Goal: Task Accomplishment & Management: Use online tool/utility

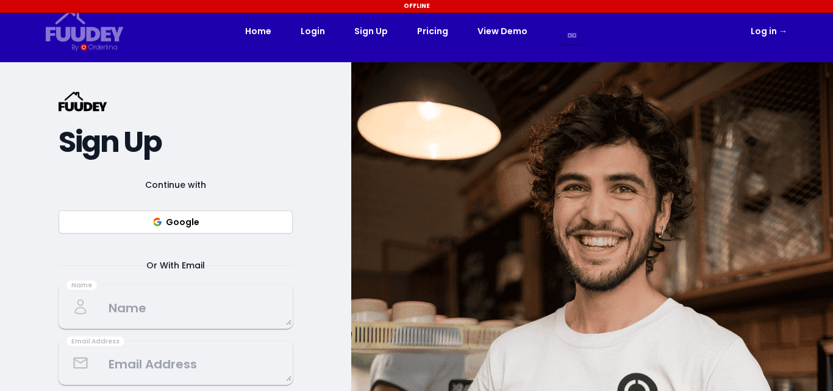
select select "en"
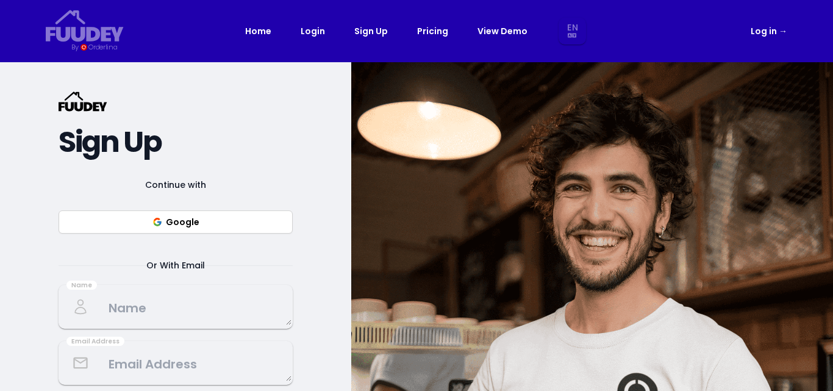
click at [178, 228] on button "Google" at bounding box center [176, 221] width 234 height 23
select select "en"
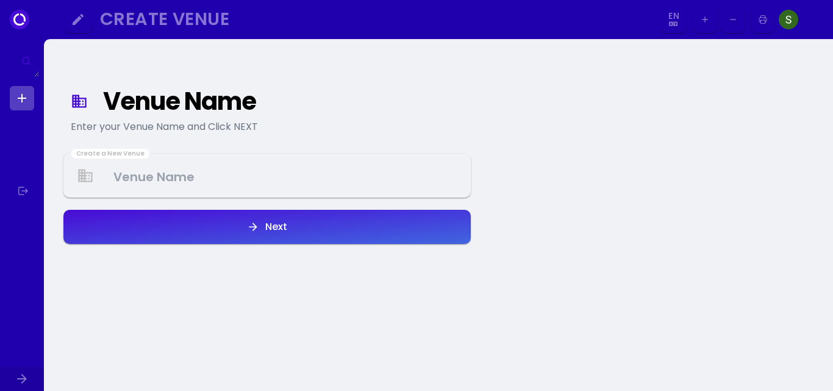
click at [220, 184] on Venue at bounding box center [267, 176] width 405 height 36
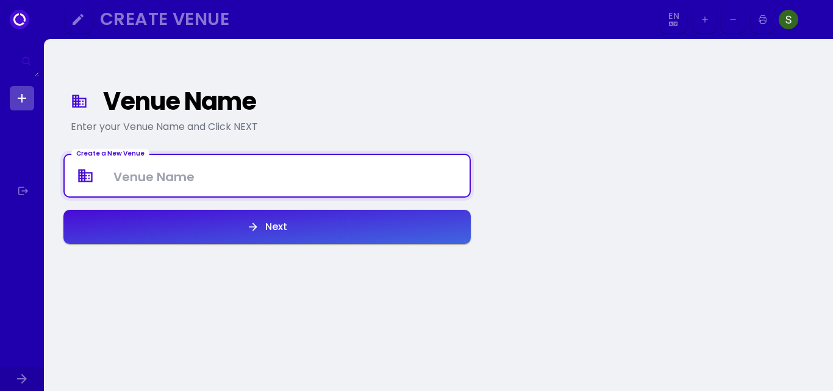
click at [213, 181] on Venue at bounding box center [267, 176] width 405 height 36
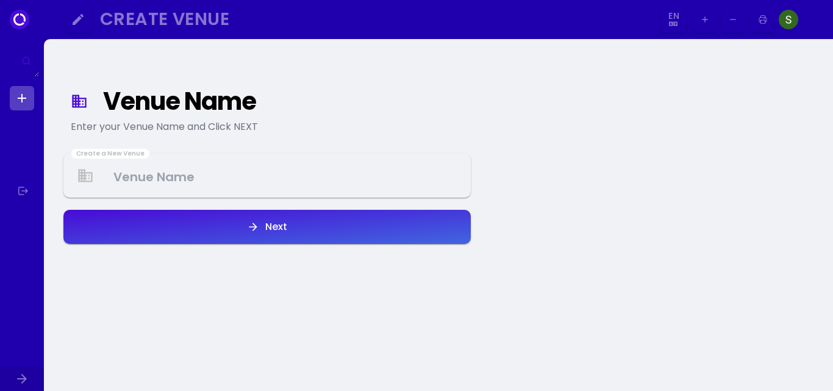
select select "en"
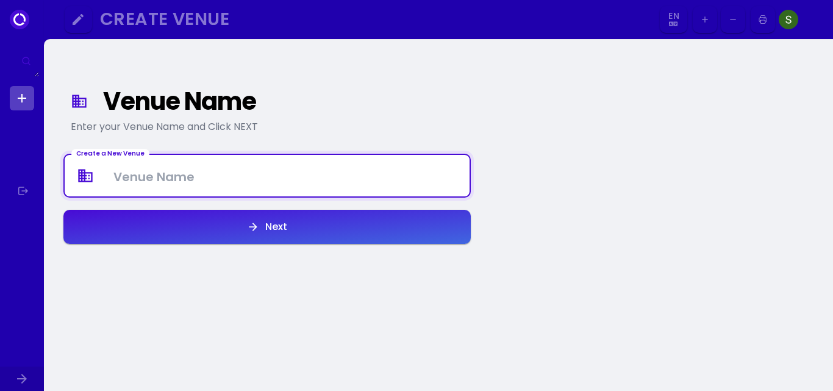
click at [203, 179] on Venue at bounding box center [267, 176] width 405 height 36
paste Venue "[URL][DOMAIN_NAME]"
type Venue "[URL][DOMAIN_NAME]"
click at [220, 179] on Venue at bounding box center [267, 176] width 405 height 36
paste Venue "Solo Turkish Mediterranean Cuisine"
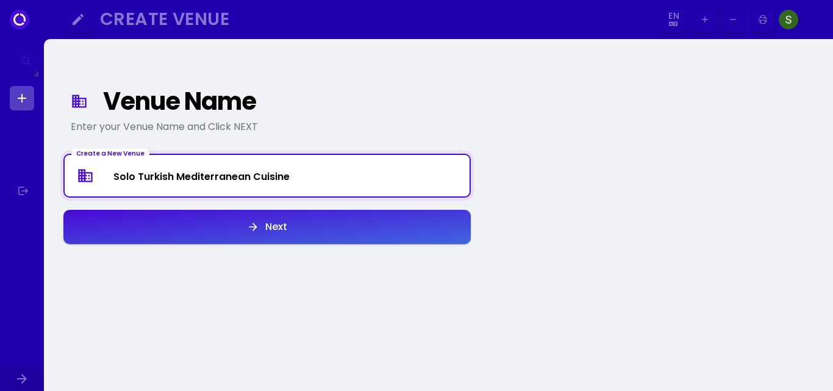
type Venue "Solo Turkish Mediterranean Cuisine"
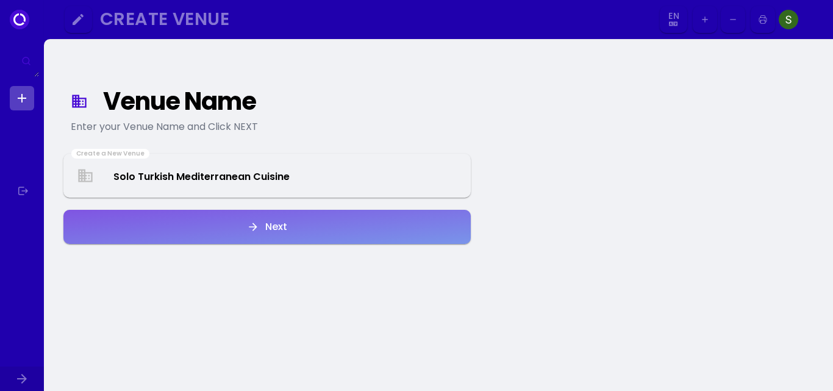
click at [241, 223] on button "Next" at bounding box center [267, 227] width 408 height 34
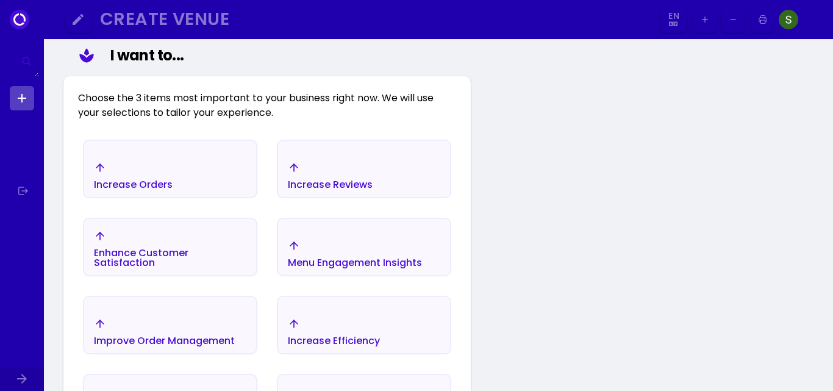
scroll to position [182, 0]
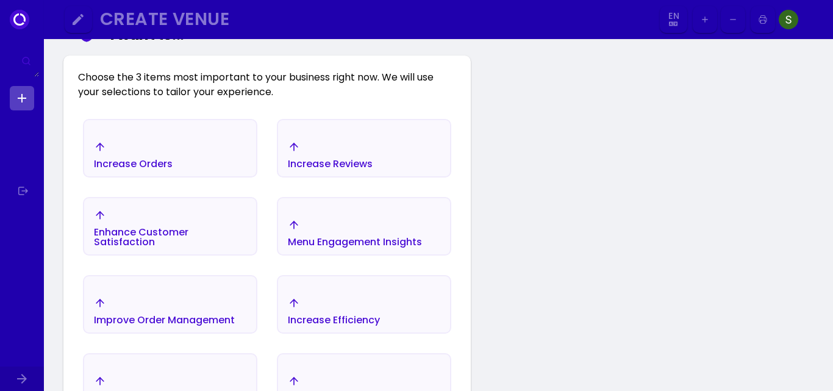
click at [146, 160] on div "Increase Orders" at bounding box center [133, 164] width 79 height 10
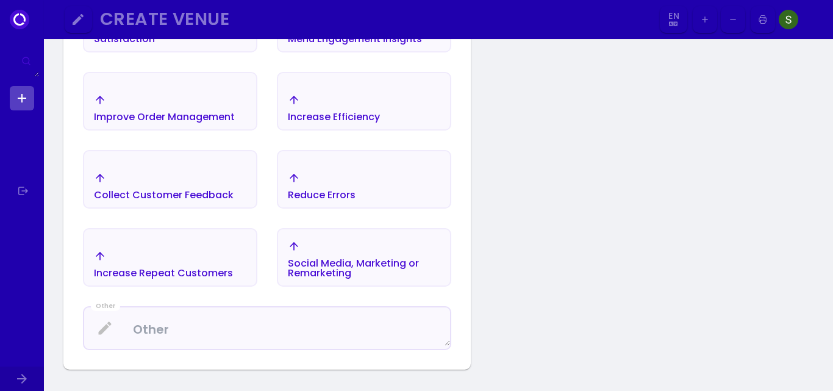
scroll to position [365, 0]
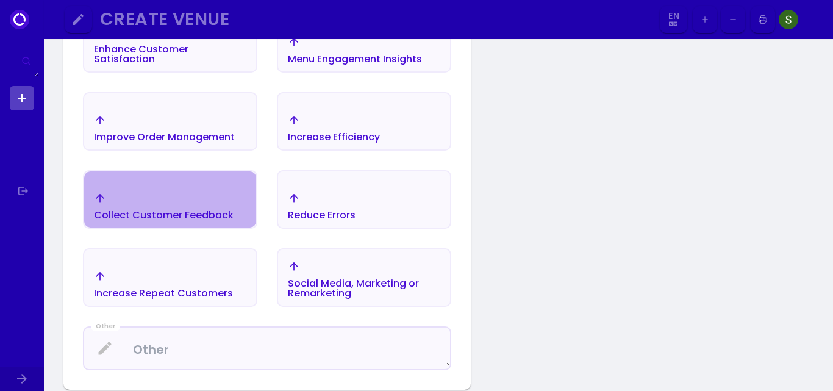
click at [198, 212] on div "Collect Customer Feedback" at bounding box center [164, 215] width 140 height 10
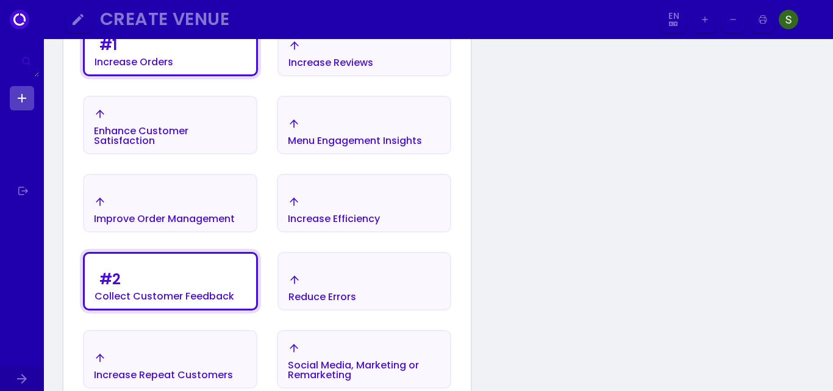
scroll to position [223, 0]
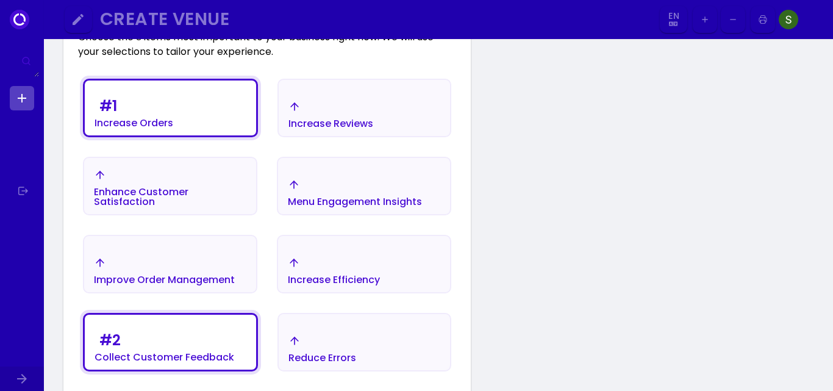
click at [341, 193] on div "Menu Engagement Insights" at bounding box center [355, 193] width 134 height 28
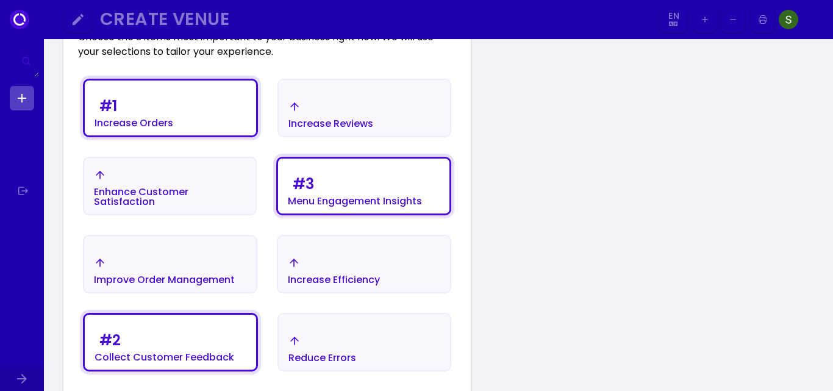
click at [373, 101] on div "Increase Reviews" at bounding box center [331, 115] width 85 height 28
click at [378, 108] on div "Increase Reviews" at bounding box center [364, 114] width 171 height 43
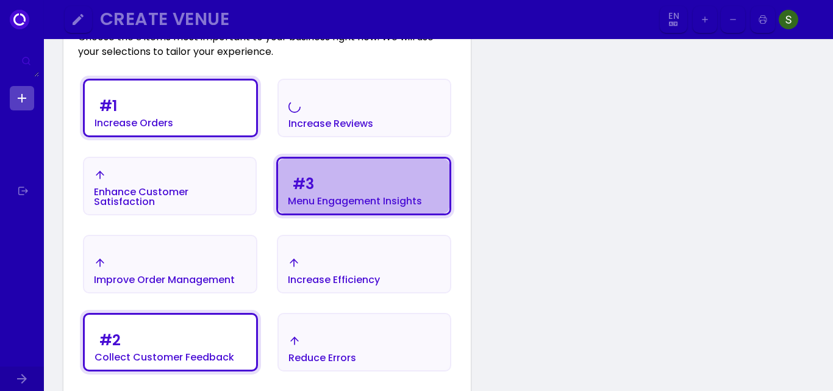
drag, startPoint x: 325, startPoint y: 180, endPoint x: 326, endPoint y: 170, distance: 9.8
click at [325, 180] on div "# 3 Menu Engagement Insights" at bounding box center [355, 189] width 134 height 34
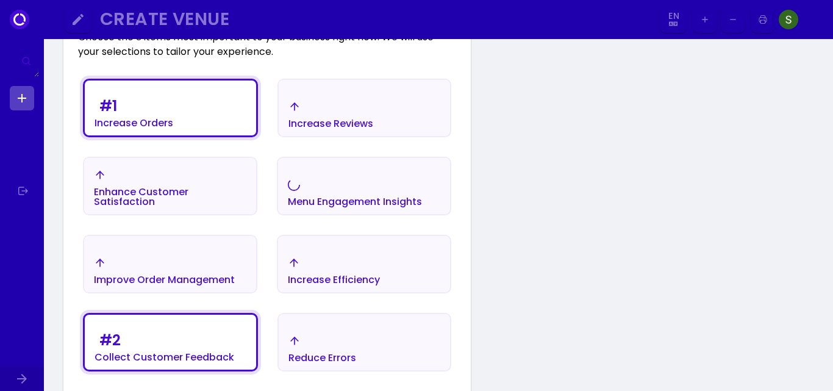
click at [332, 111] on div "Increase Reviews" at bounding box center [331, 115] width 85 height 28
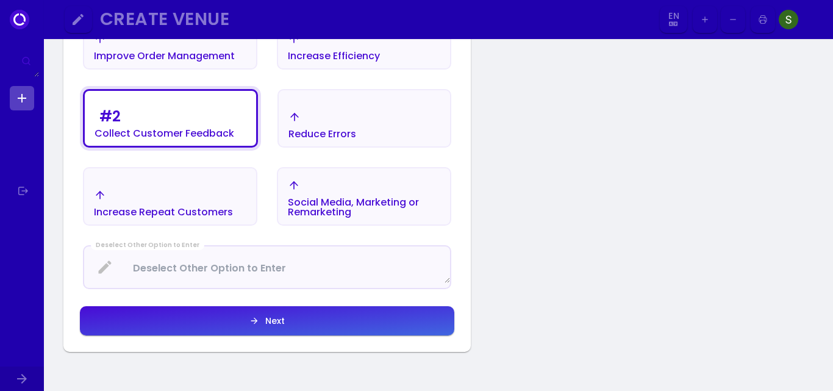
scroll to position [528, 0]
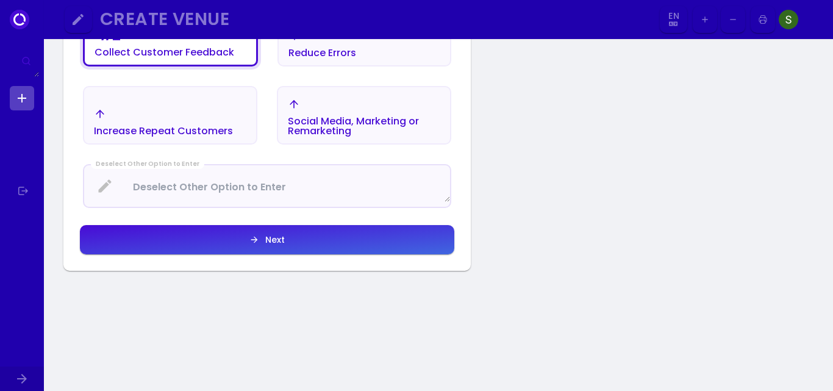
click at [239, 193] on Enter at bounding box center [267, 186] width 366 height 32
click at [269, 246] on button "Next" at bounding box center [267, 239] width 375 height 29
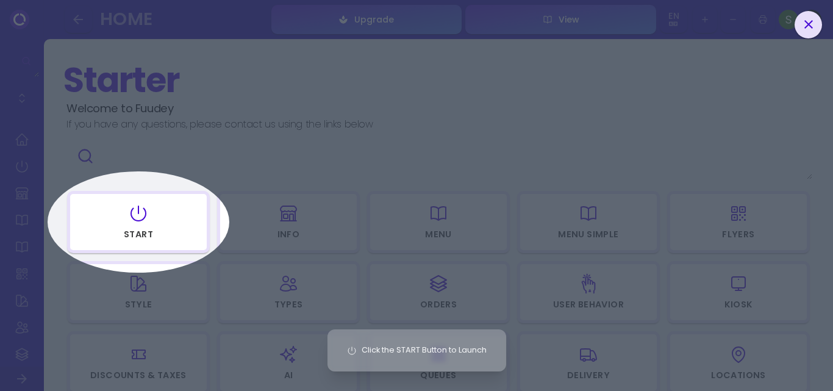
click at [133, 219] on div "Click the START Button to Launch" at bounding box center [416, 195] width 833 height 391
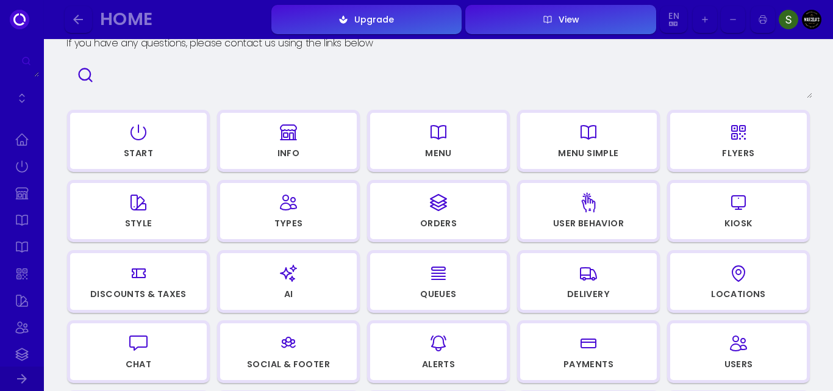
scroll to position [20, 0]
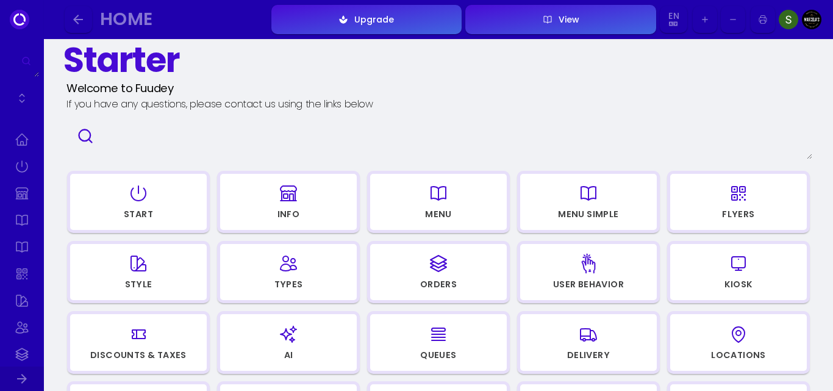
click at [145, 200] on icon "button" at bounding box center [139, 193] width 20 height 61
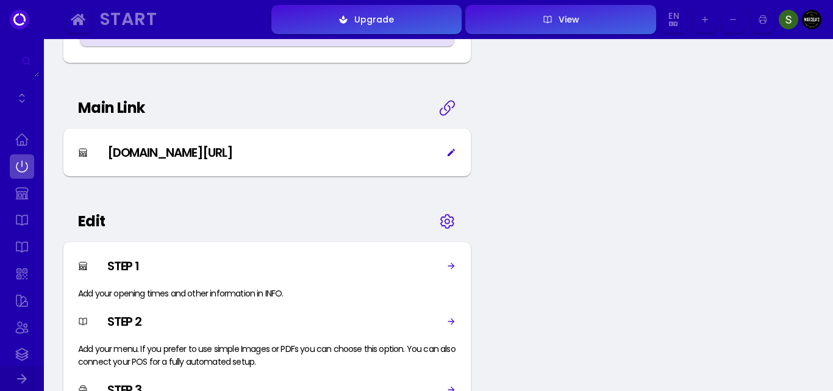
scroll to position [651, 0]
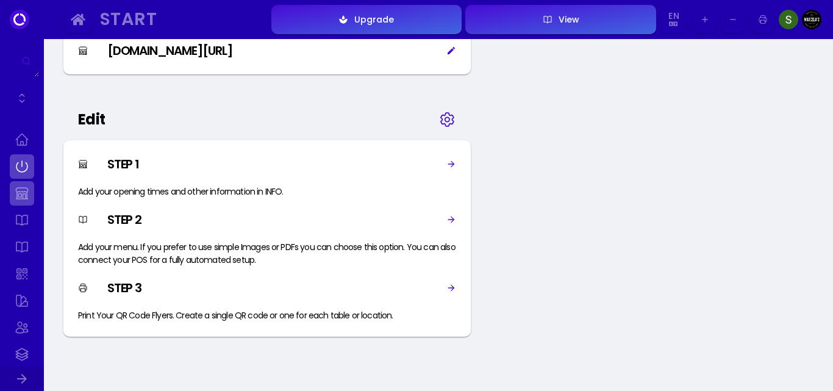
click at [17, 192] on link at bounding box center [22, 193] width 24 height 24
select select "NZD"
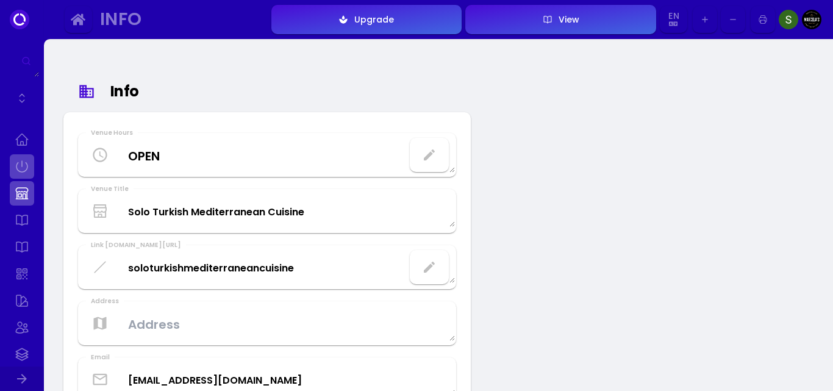
click at [28, 160] on link at bounding box center [22, 166] width 24 height 24
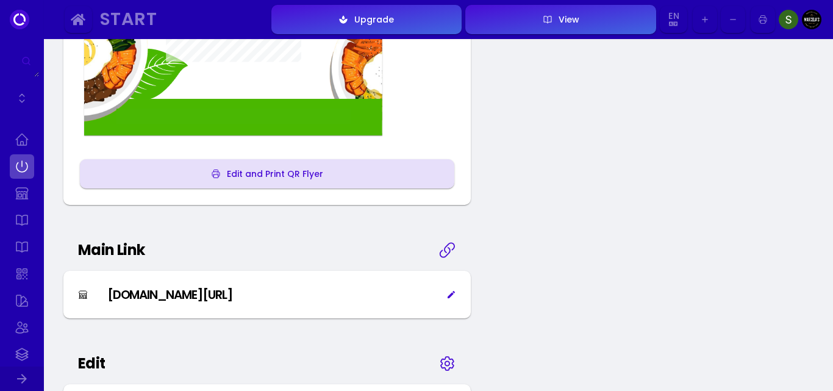
scroll to position [508, 0]
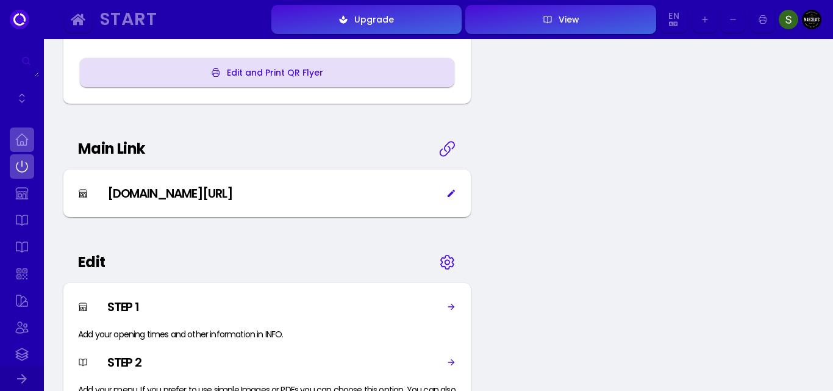
click at [16, 140] on link at bounding box center [22, 140] width 24 height 24
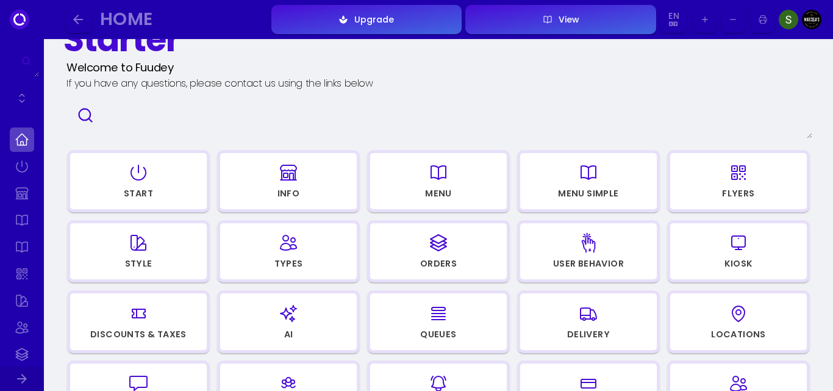
scroll to position [82, 0]
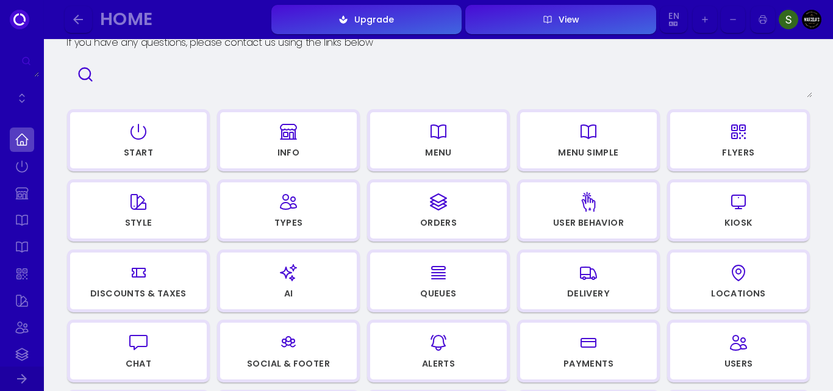
click at [451, 146] on div "button" at bounding box center [438, 131] width 125 height 29
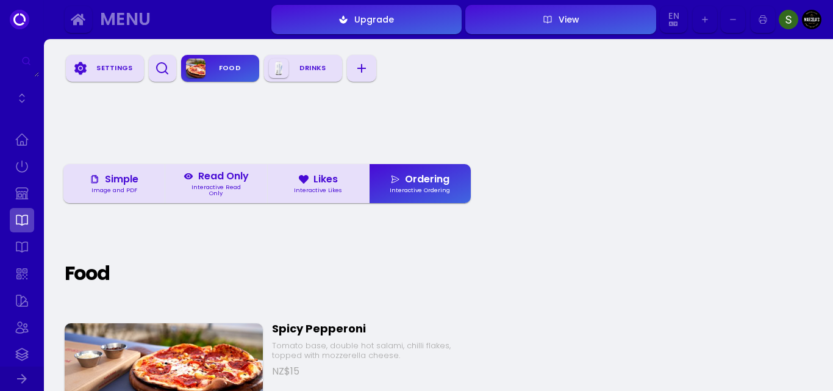
click at [120, 73] on div "Settings" at bounding box center [114, 68] width 49 height 18
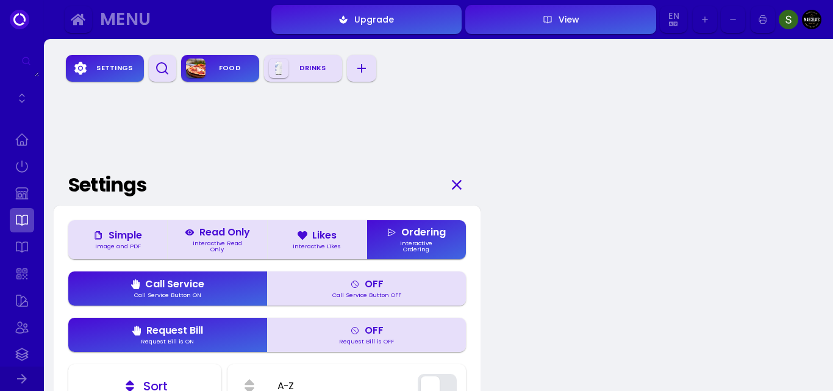
click at [106, 64] on div "Settings" at bounding box center [114, 68] width 49 height 18
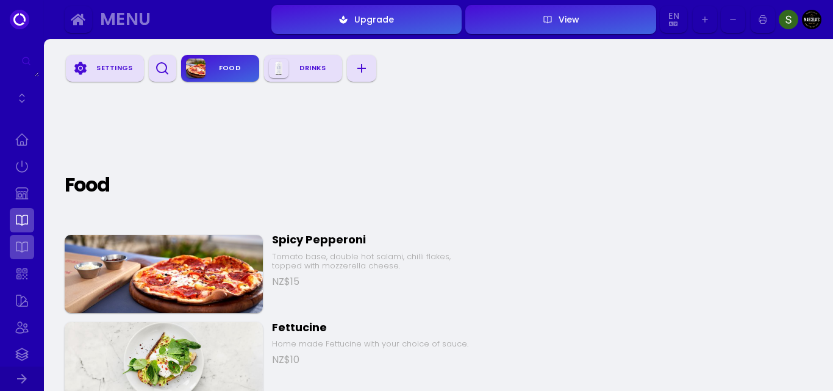
click at [21, 254] on link at bounding box center [22, 247] width 24 height 24
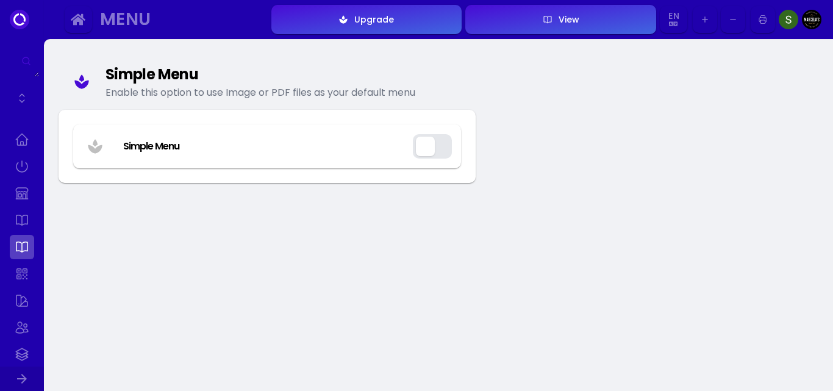
click at [437, 145] on button "button" at bounding box center [432, 146] width 39 height 24
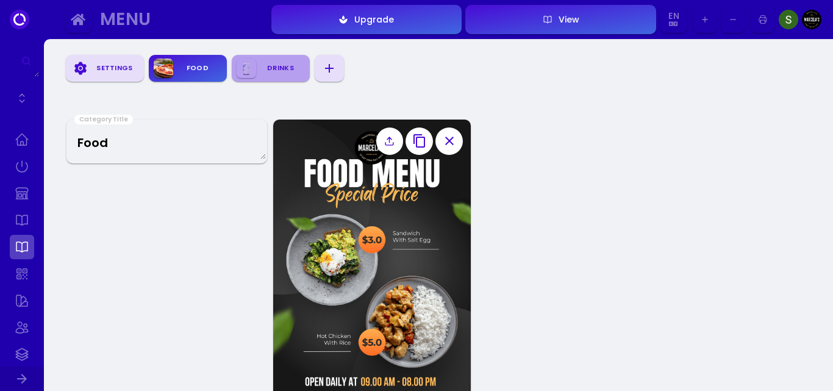
click at [268, 74] on div "Drinks" at bounding box center [280, 68] width 49 height 18
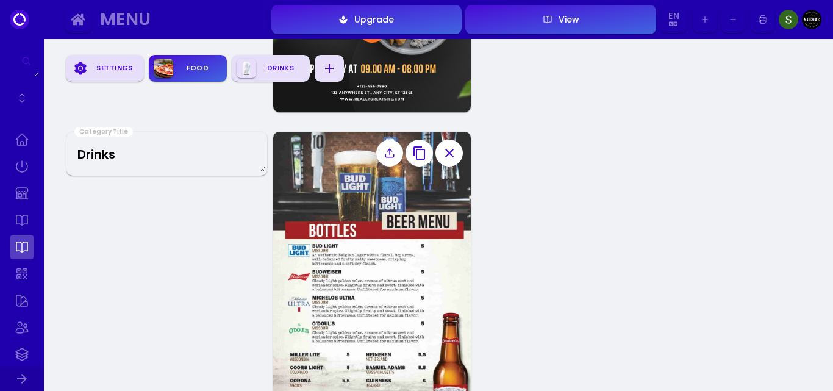
click at [183, 68] on div "Food" at bounding box center [197, 68] width 49 height 18
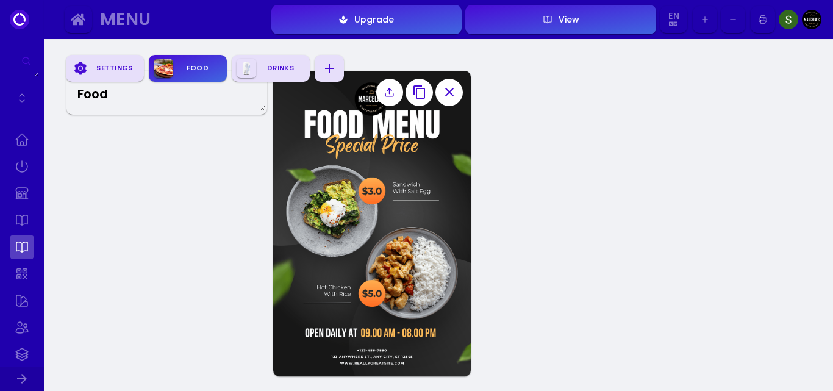
click at [107, 80] on button "Settings" at bounding box center [105, 68] width 78 height 27
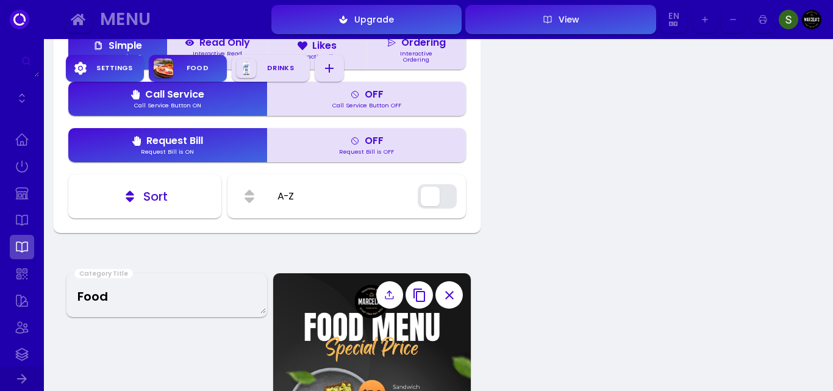
scroll to position [171, 0]
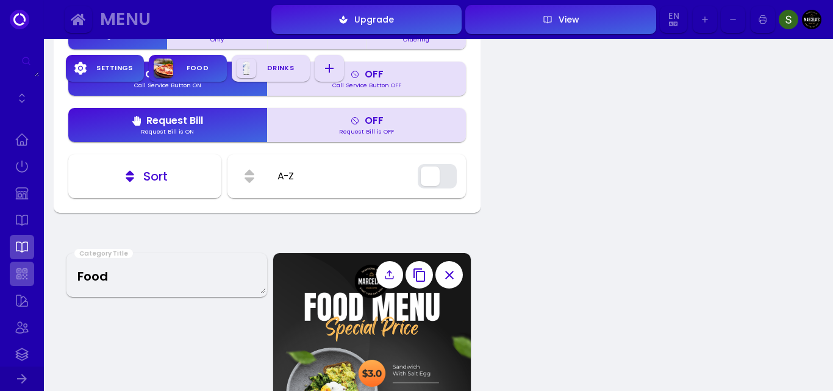
click at [23, 276] on link at bounding box center [22, 274] width 24 height 24
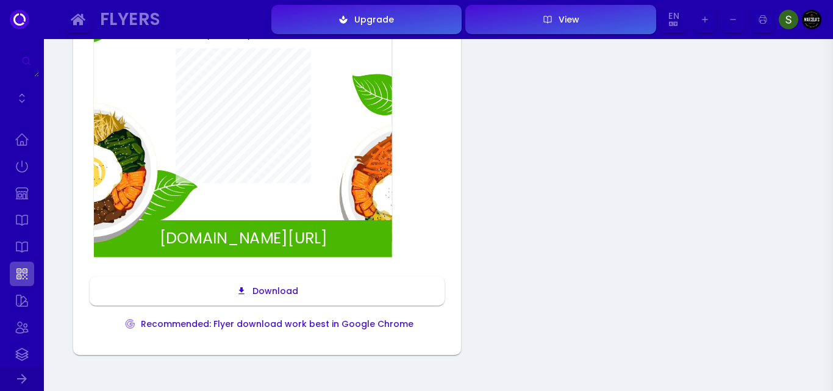
scroll to position [264, 0]
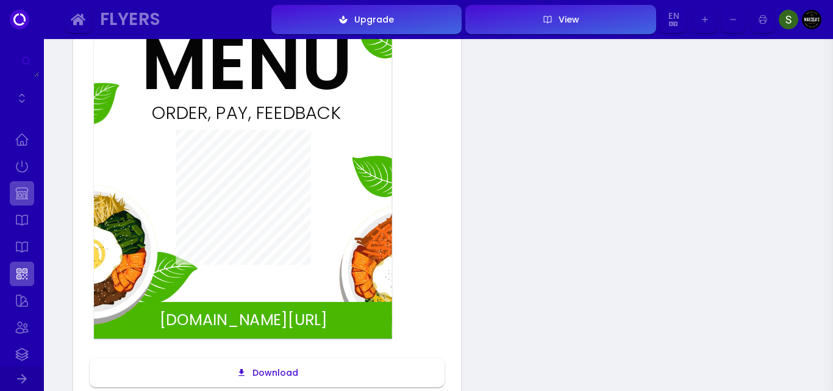
click at [21, 196] on link at bounding box center [22, 193] width 24 height 24
select select "NZD"
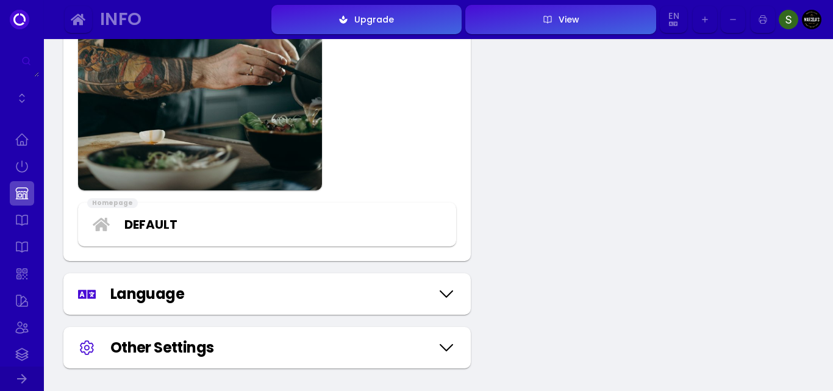
scroll to position [1546, 0]
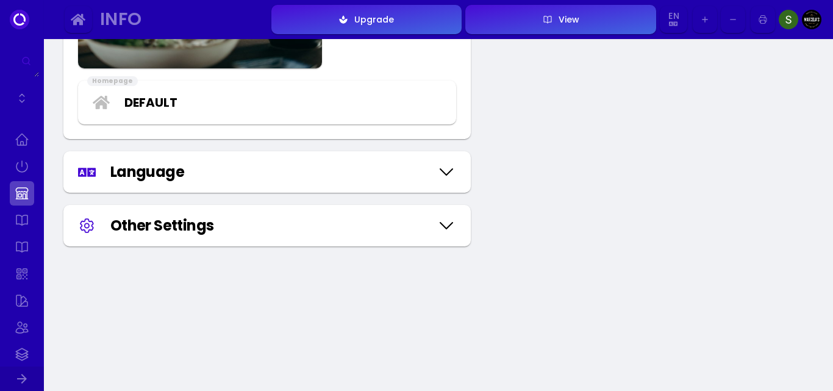
click at [151, 222] on div "Other Settings" at bounding box center [270, 226] width 320 height 22
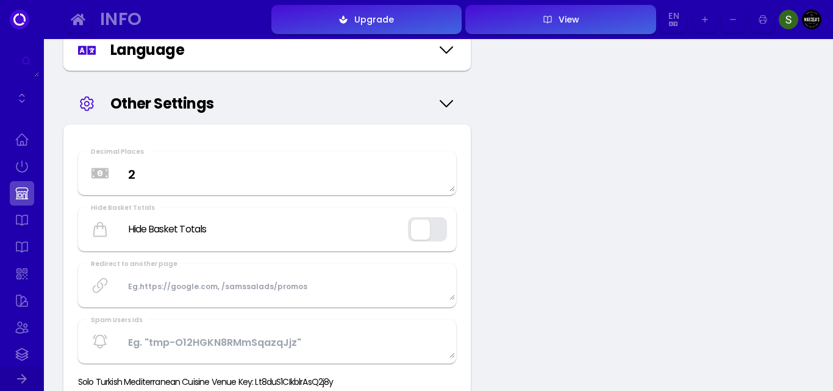
scroll to position [1729, 0]
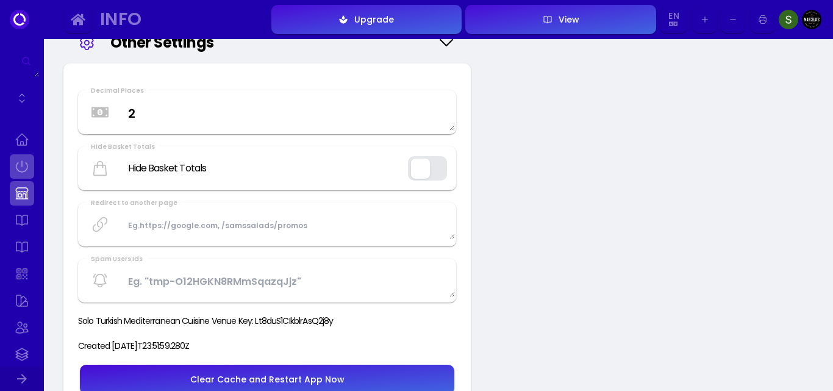
click at [16, 165] on link at bounding box center [22, 166] width 24 height 24
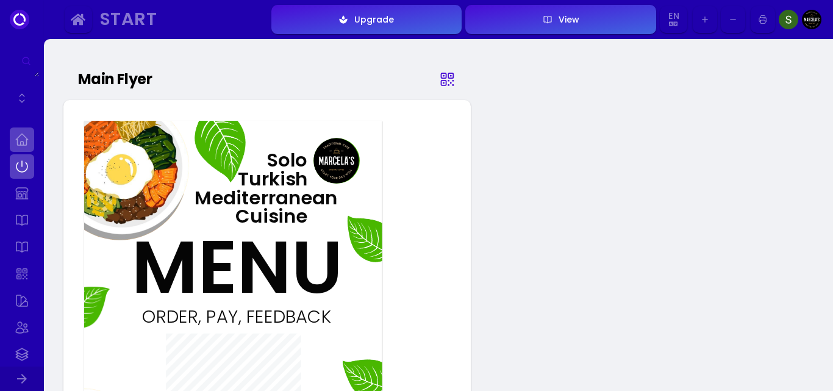
click at [14, 143] on link at bounding box center [22, 140] width 24 height 24
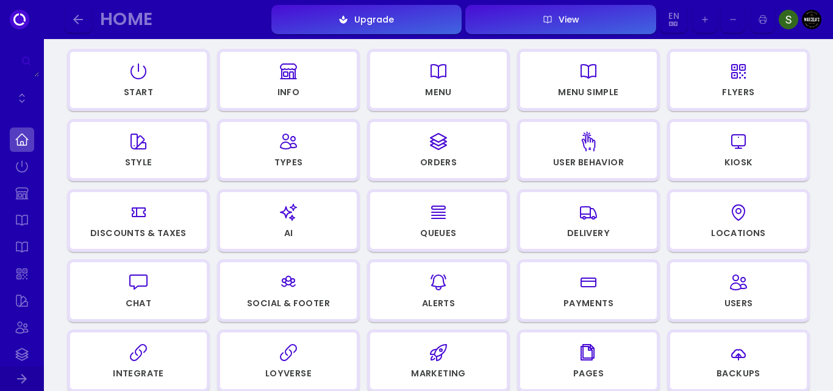
scroll to position [163, 0]
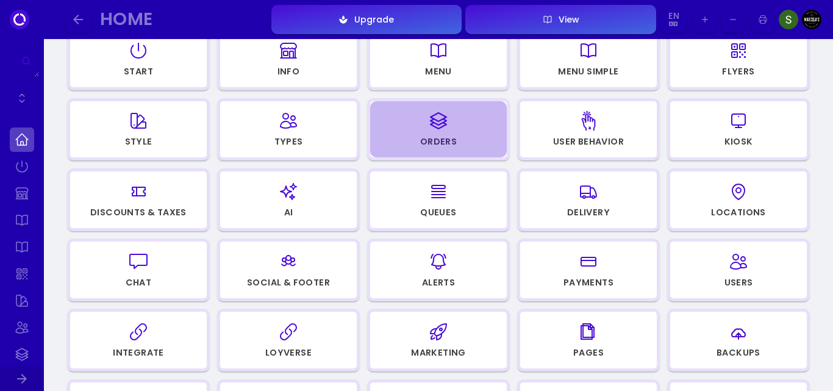
click at [439, 121] on icon "button" at bounding box center [439, 121] width 16 height 16
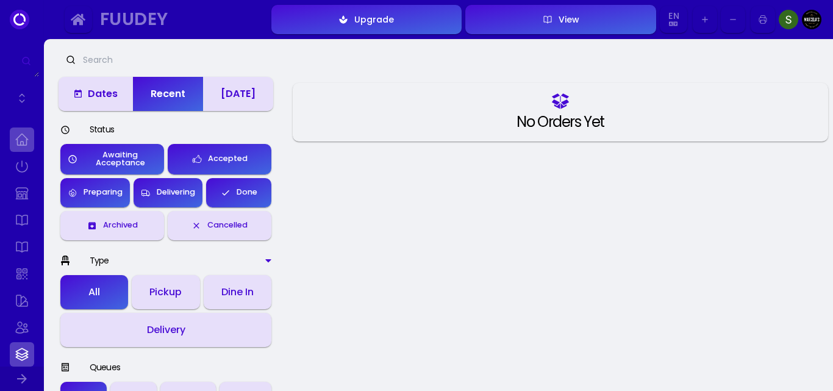
click at [20, 147] on link at bounding box center [22, 140] width 24 height 24
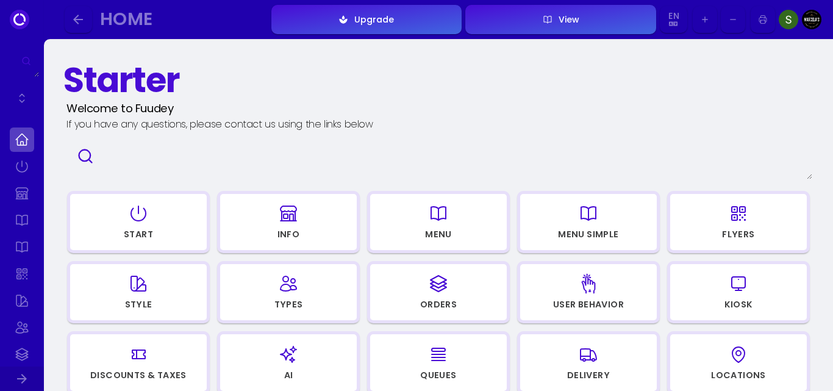
scroll to position [61, 0]
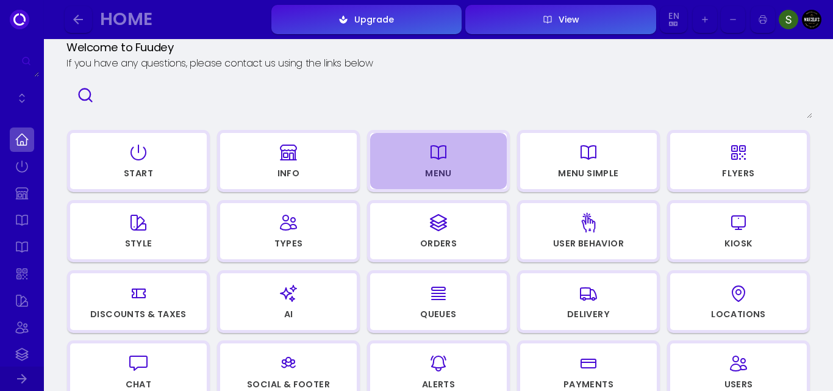
click at [461, 165] on div "button" at bounding box center [438, 152] width 125 height 29
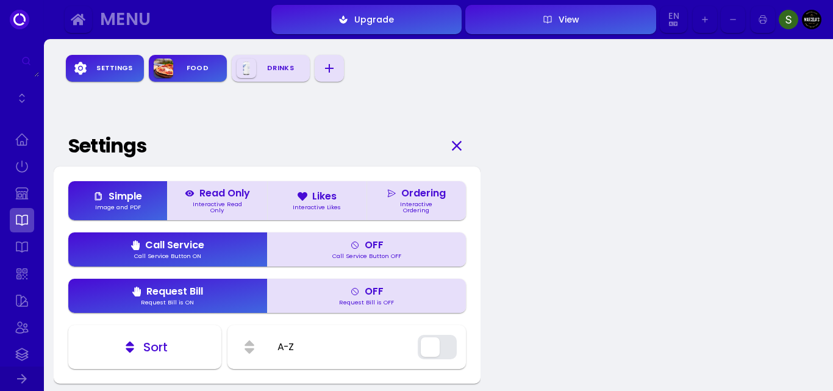
click at [433, 200] on button "Ordering Interactive Ordering" at bounding box center [416, 200] width 99 height 39
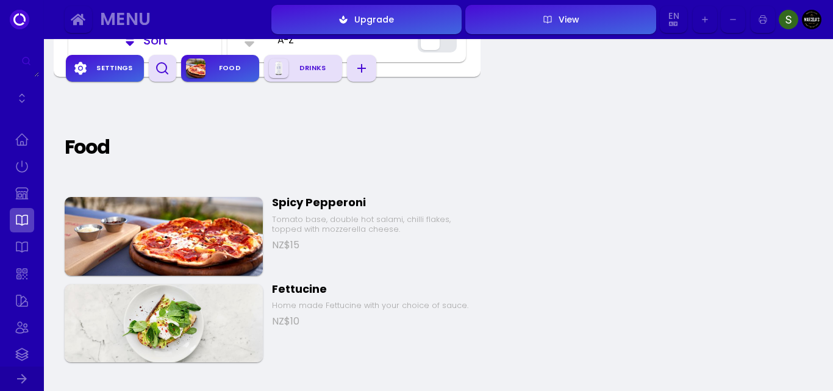
scroll to position [427, 0]
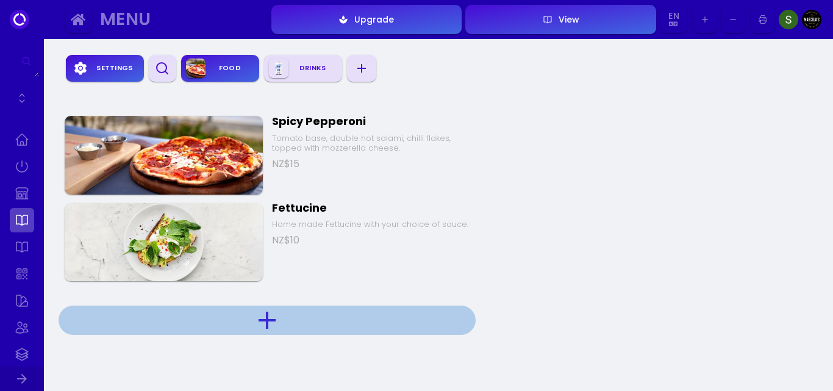
click at [269, 316] on icon "button" at bounding box center [267, 320] width 29 height 29
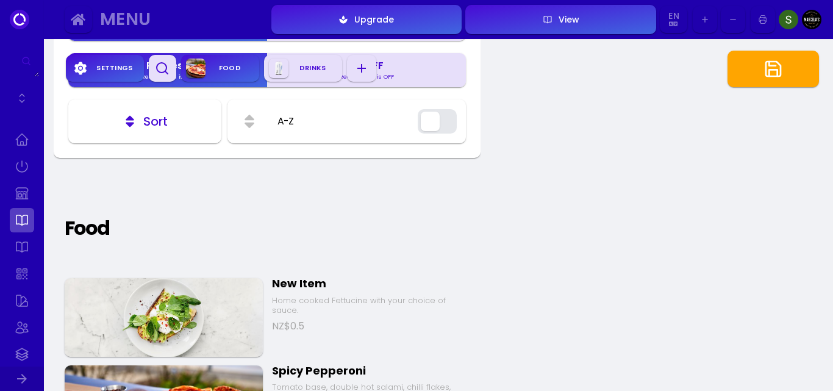
scroll to position [1, 0]
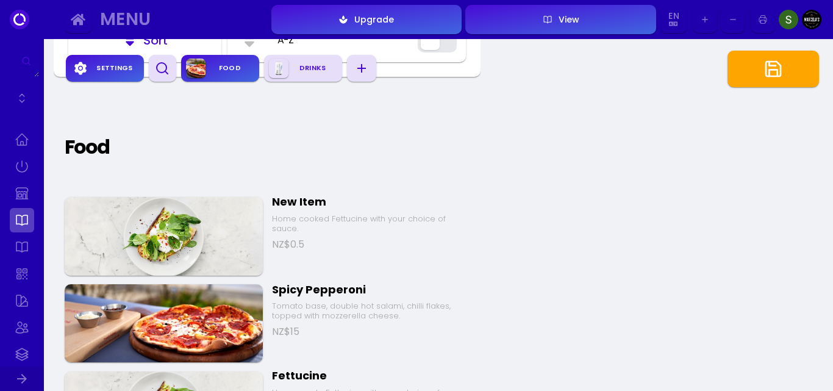
click at [238, 242] on img at bounding box center [164, 236] width 198 height 78
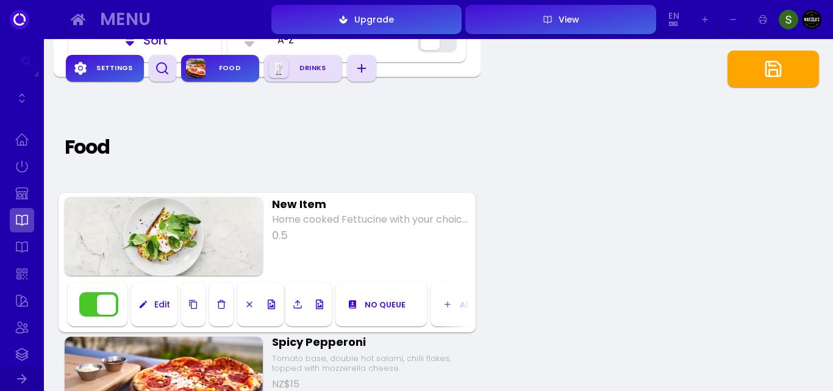
click at [295, 210] on input "New Item" at bounding box center [371, 204] width 198 height 16
click at [328, 204] on input "New Item" at bounding box center [371, 204] width 198 height 16
type input "N"
type input "Chicken Wrap"
click at [337, 245] on div "Chicken Wrap Home cooked Fettucine with your choice of sauce. 0.5 Edit No queue…" at bounding box center [267, 263] width 417 height 140
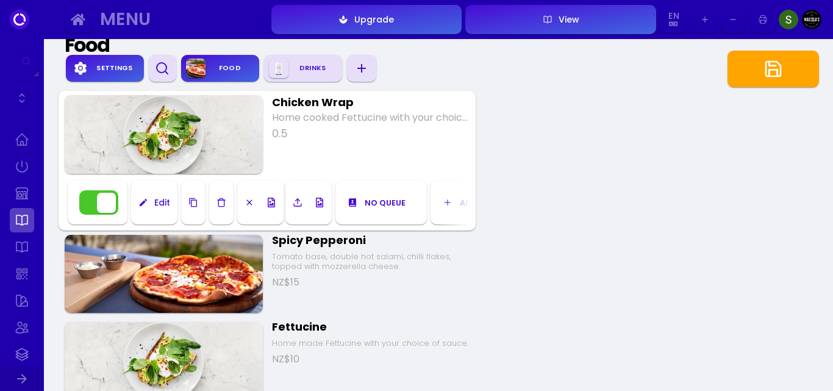
scroll to position [529, 0]
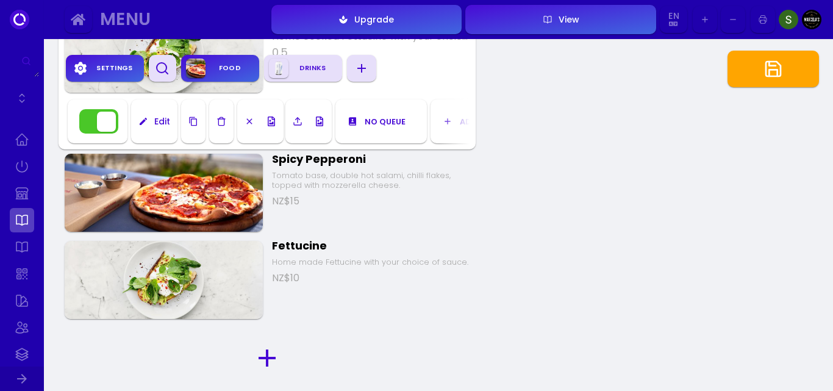
click at [337, 223] on div "Spicy Pepperoni Tomato base, double hot salami, chilli flakes, topped with mozz…" at bounding box center [267, 192] width 417 height 87
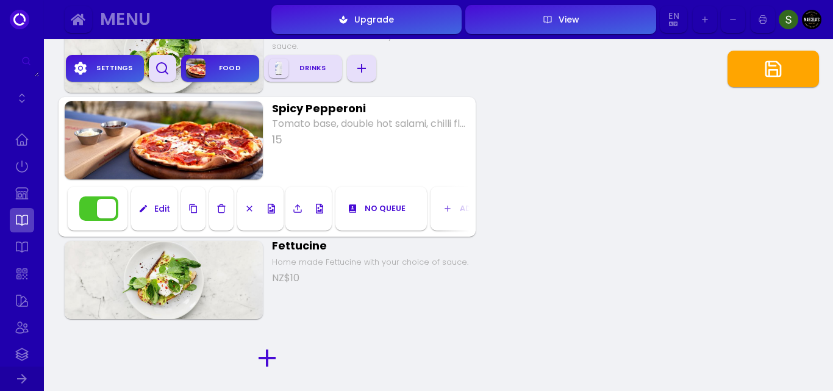
click at [286, 267] on div "Home made Fettucine with your choice of sauce." at bounding box center [371, 262] width 198 height 10
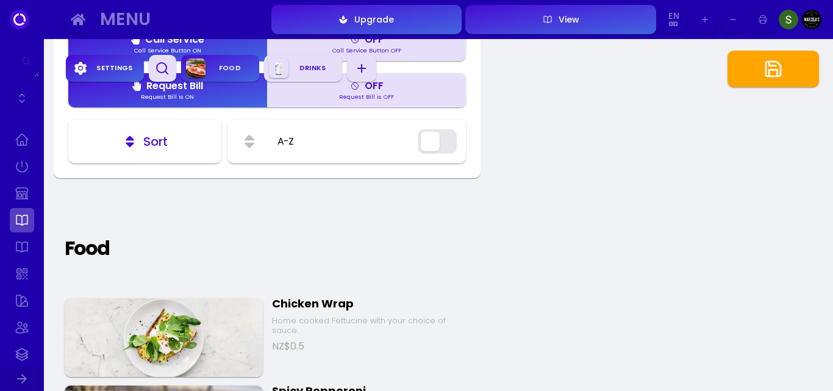
scroll to position [346, 0]
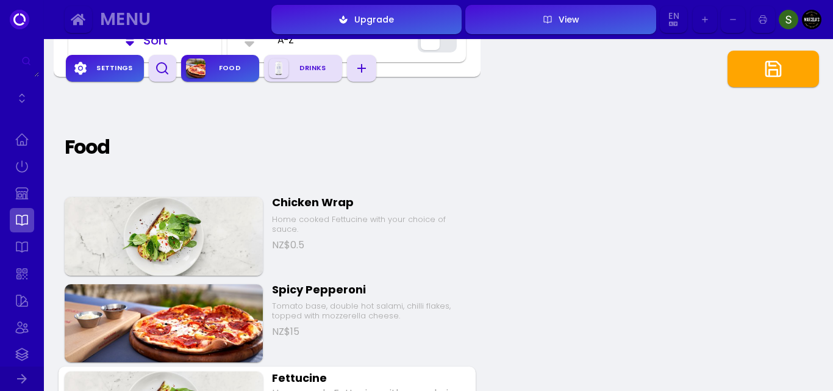
click at [334, 218] on div "Home cooked Fettucine with your choice of sauce." at bounding box center [371, 225] width 198 height 20
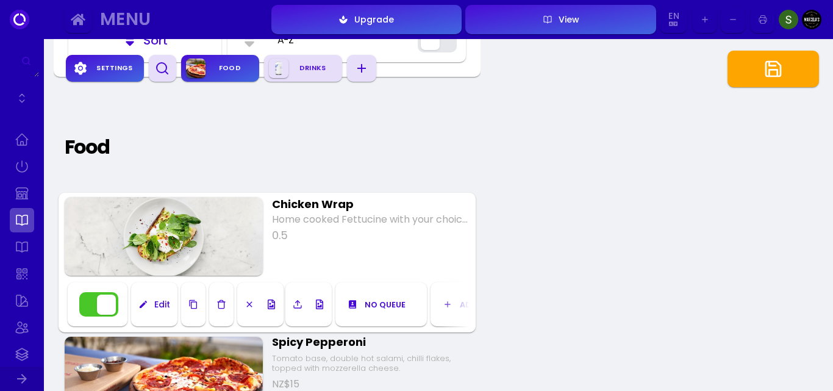
click at [295, 236] on input "0.5" at bounding box center [371, 235] width 198 height 16
type input "0"
type input "17"
drag, startPoint x: 415, startPoint y: 314, endPoint x: 286, endPoint y: 305, distance: 129.7
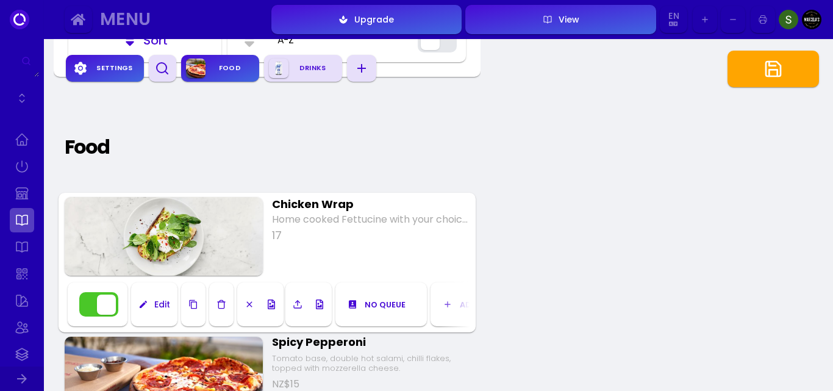
click at [274, 302] on div "Edit No queue Service Kitchen Bar Add to Food Drinks" at bounding box center [267, 304] width 405 height 49
click at [457, 307] on div "Add to Food Drinks" at bounding box center [477, 304] width 92 height 27
click at [448, 303] on icon at bounding box center [448, 305] width 10 height 10
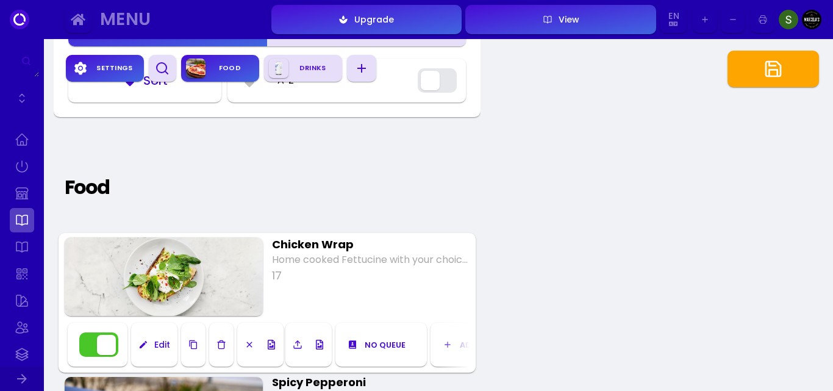
scroll to position [285, 0]
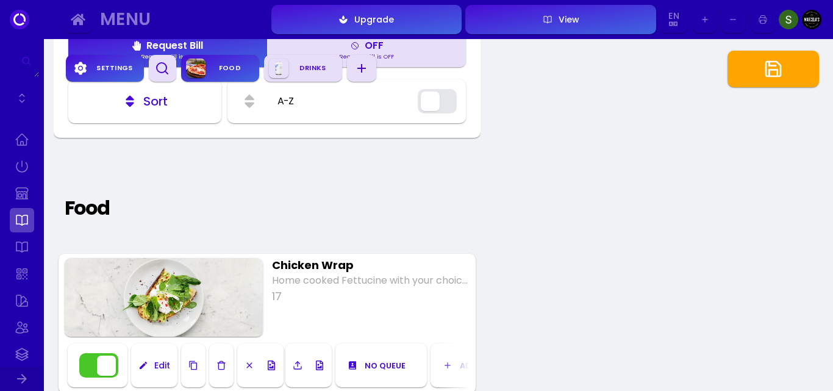
click at [437, 276] on input "Home cooked Fettucine with your choice of sauce." at bounding box center [371, 280] width 198 height 15
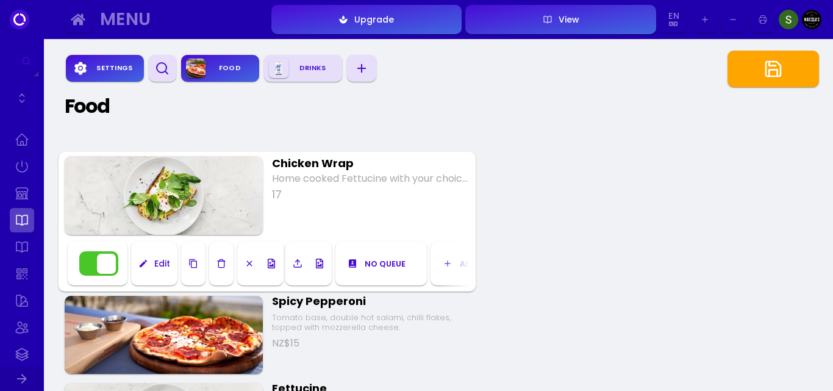
click at [577, 213] on div "Settings Food Drinks Settings Simple Image and PDF Read Only Interactive Read O…" at bounding box center [438, 387] width 789 height 1471
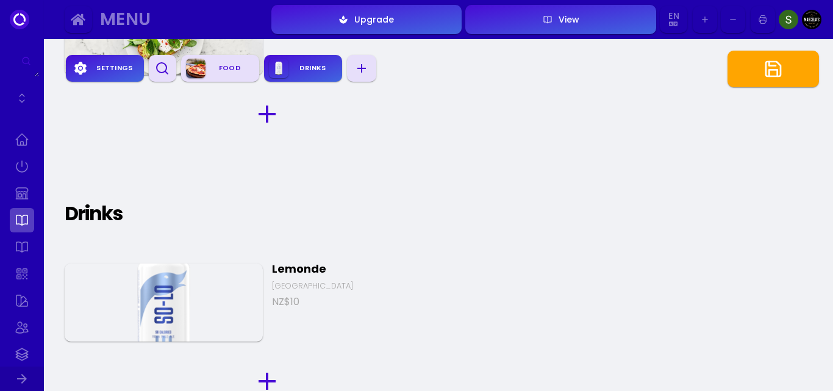
scroll to position [895, 0]
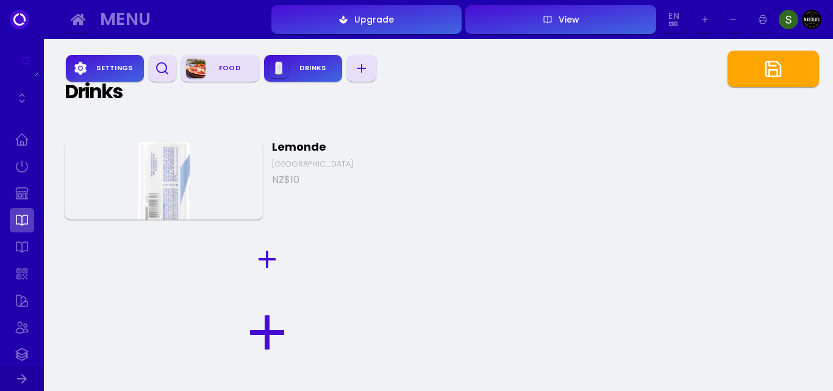
click at [270, 265] on icon "button" at bounding box center [267, 259] width 17 height 17
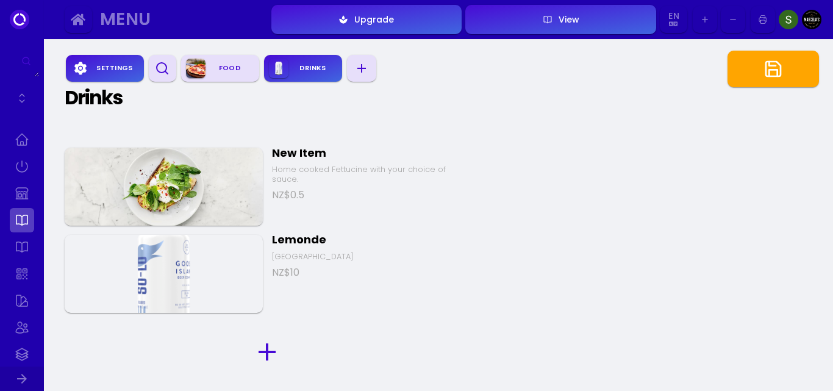
scroll to position [910, 0]
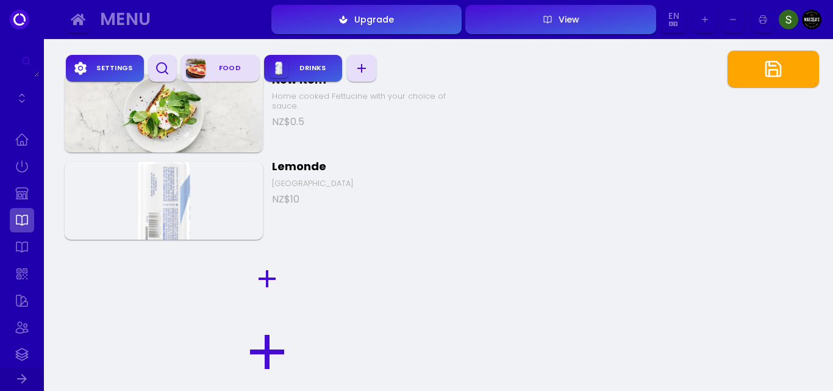
click at [262, 282] on icon "button" at bounding box center [267, 278] width 29 height 29
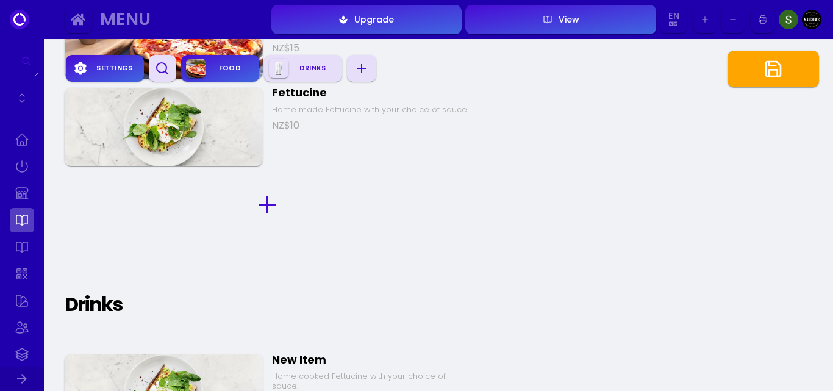
scroll to position [508, 0]
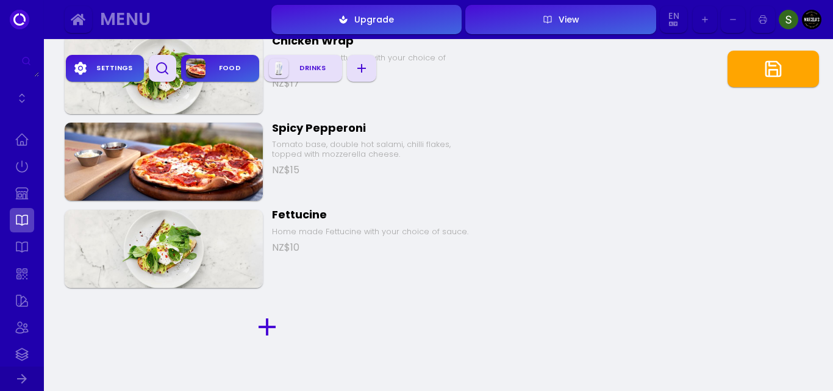
click at [775, 72] on icon "button" at bounding box center [774, 69] width 20 height 20
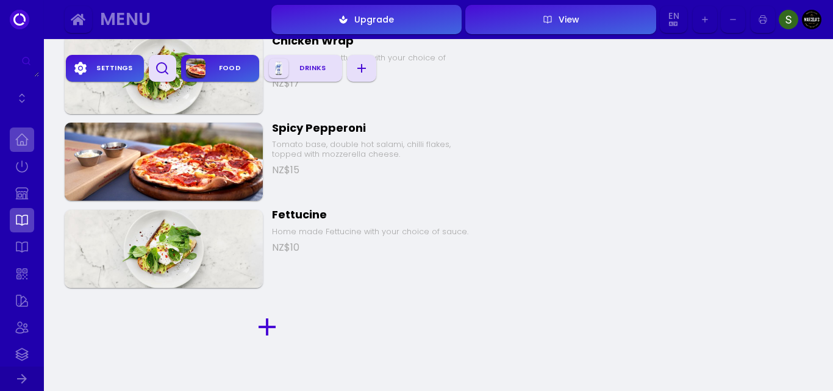
click at [21, 138] on link at bounding box center [22, 140] width 24 height 24
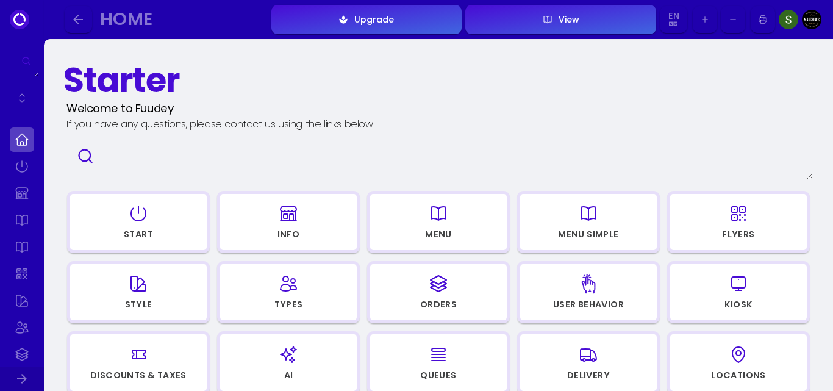
click at [595, 19] on button "View" at bounding box center [560, 19] width 191 height 29
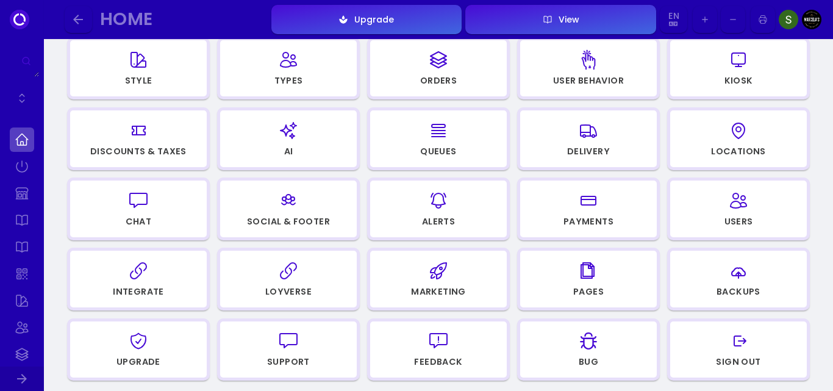
scroll to position [203, 0]
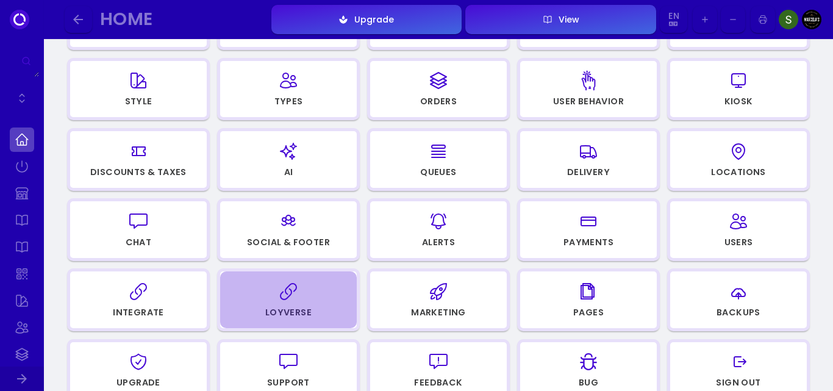
click at [315, 305] on div "button" at bounding box center [288, 291] width 125 height 29
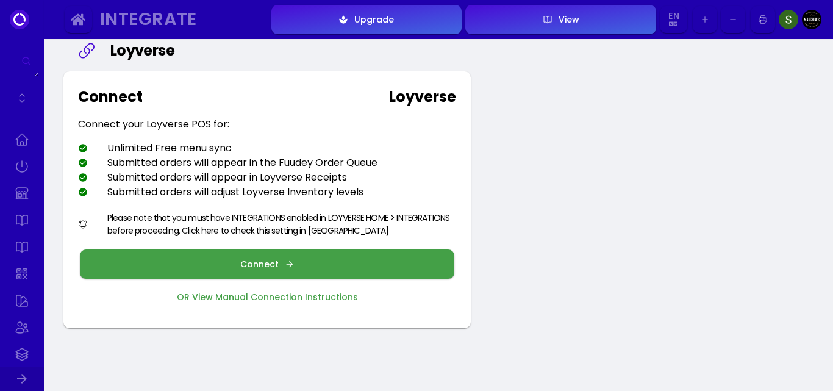
scroll to position [61, 0]
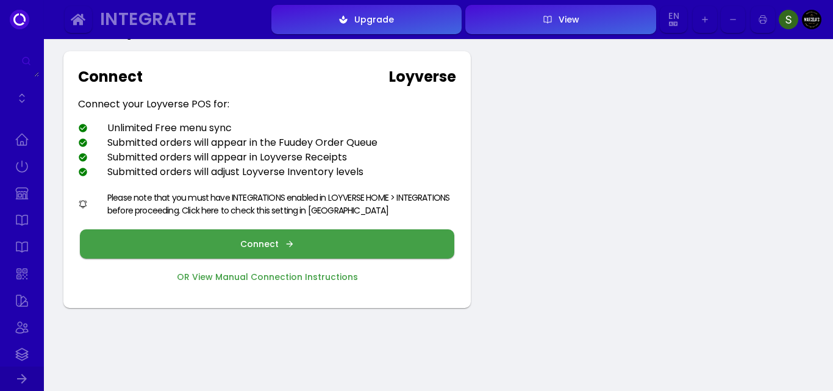
click at [271, 246] on div "Connect" at bounding box center [262, 244] width 45 height 9
